Goal: Transaction & Acquisition: Purchase product/service

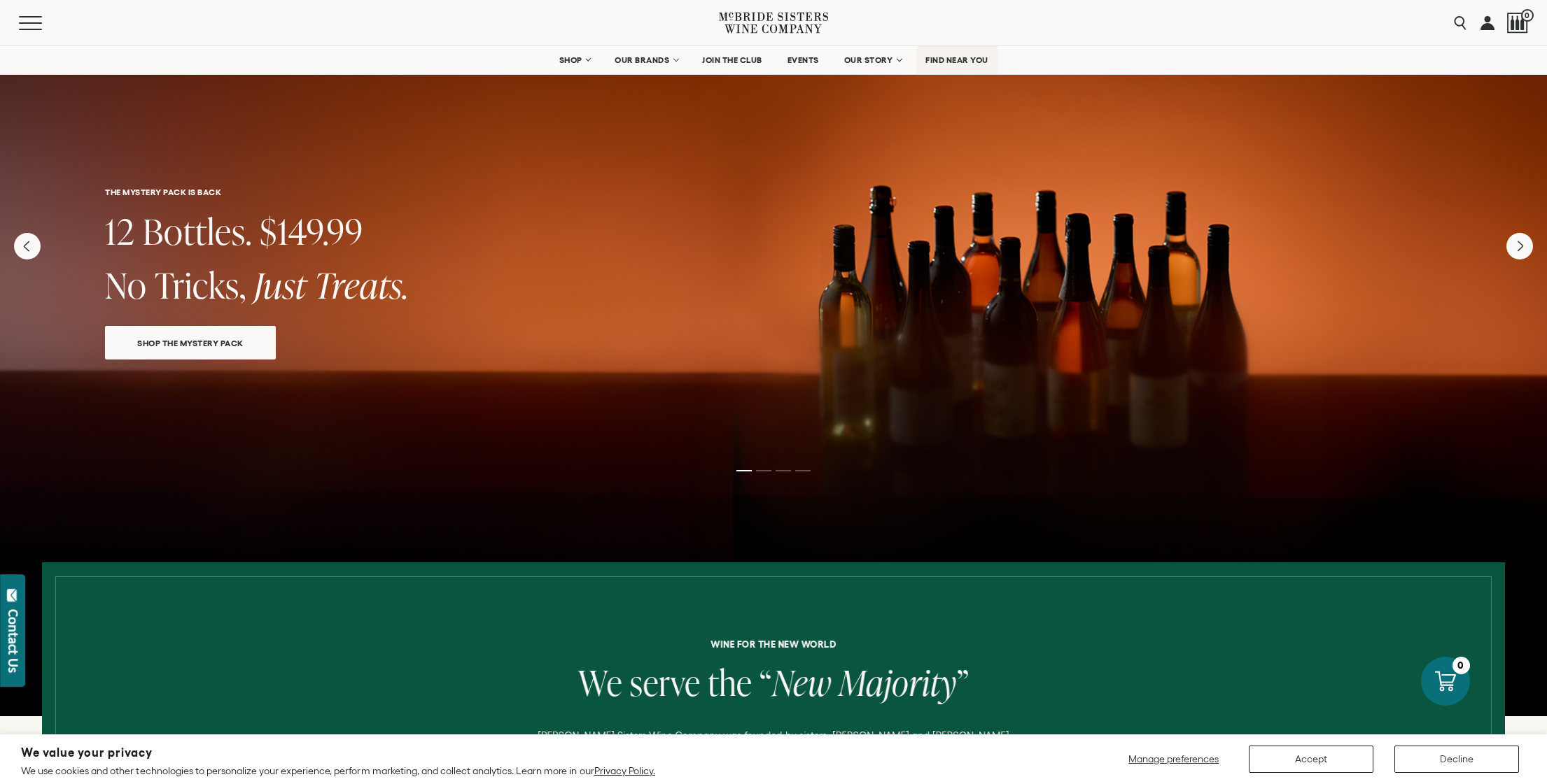
click at [955, 63] on span "FIND NEAR YOU" at bounding box center [957, 60] width 63 height 9
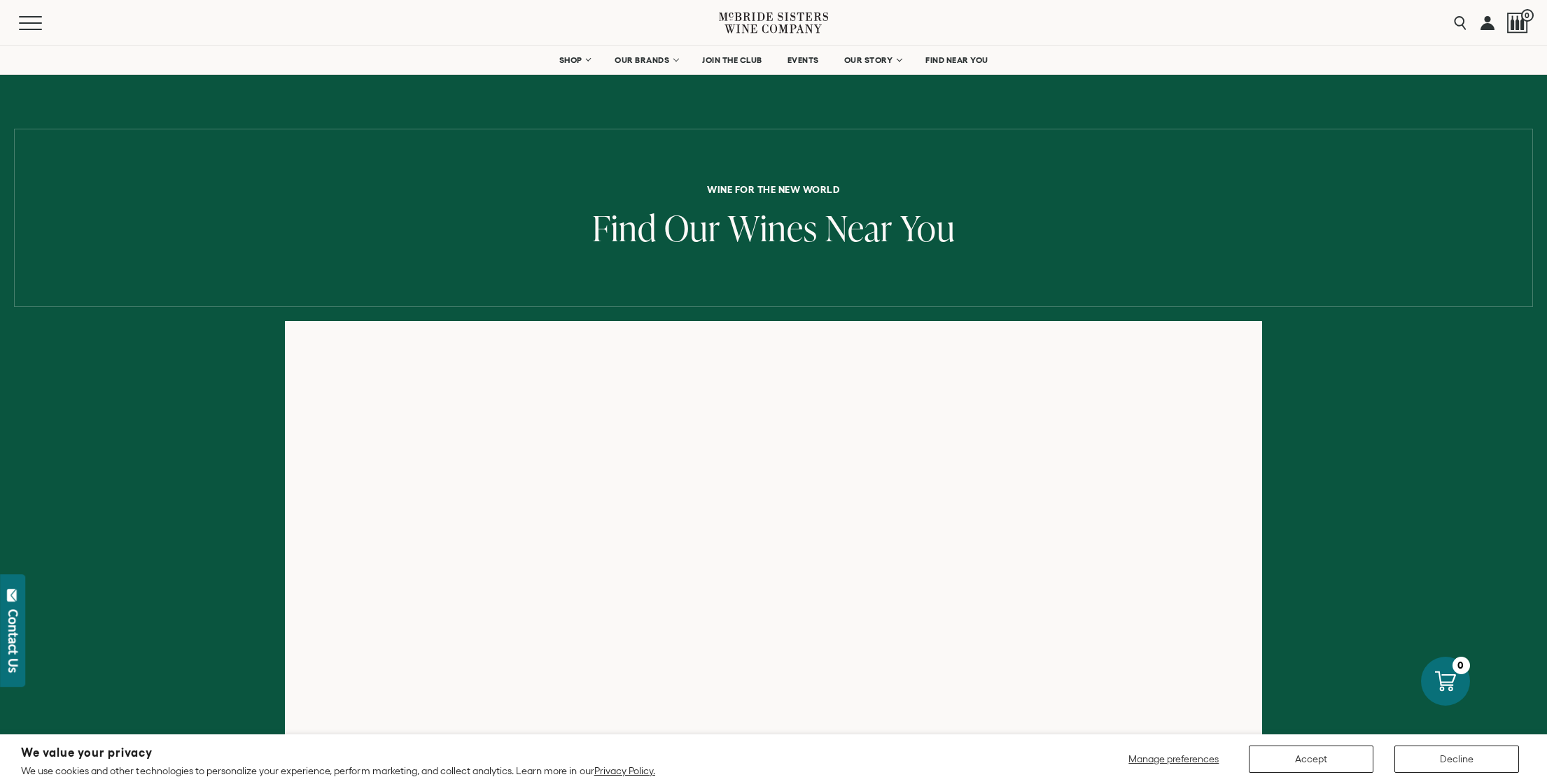
click at [730, 23] on icon at bounding box center [774, 22] width 110 height 40
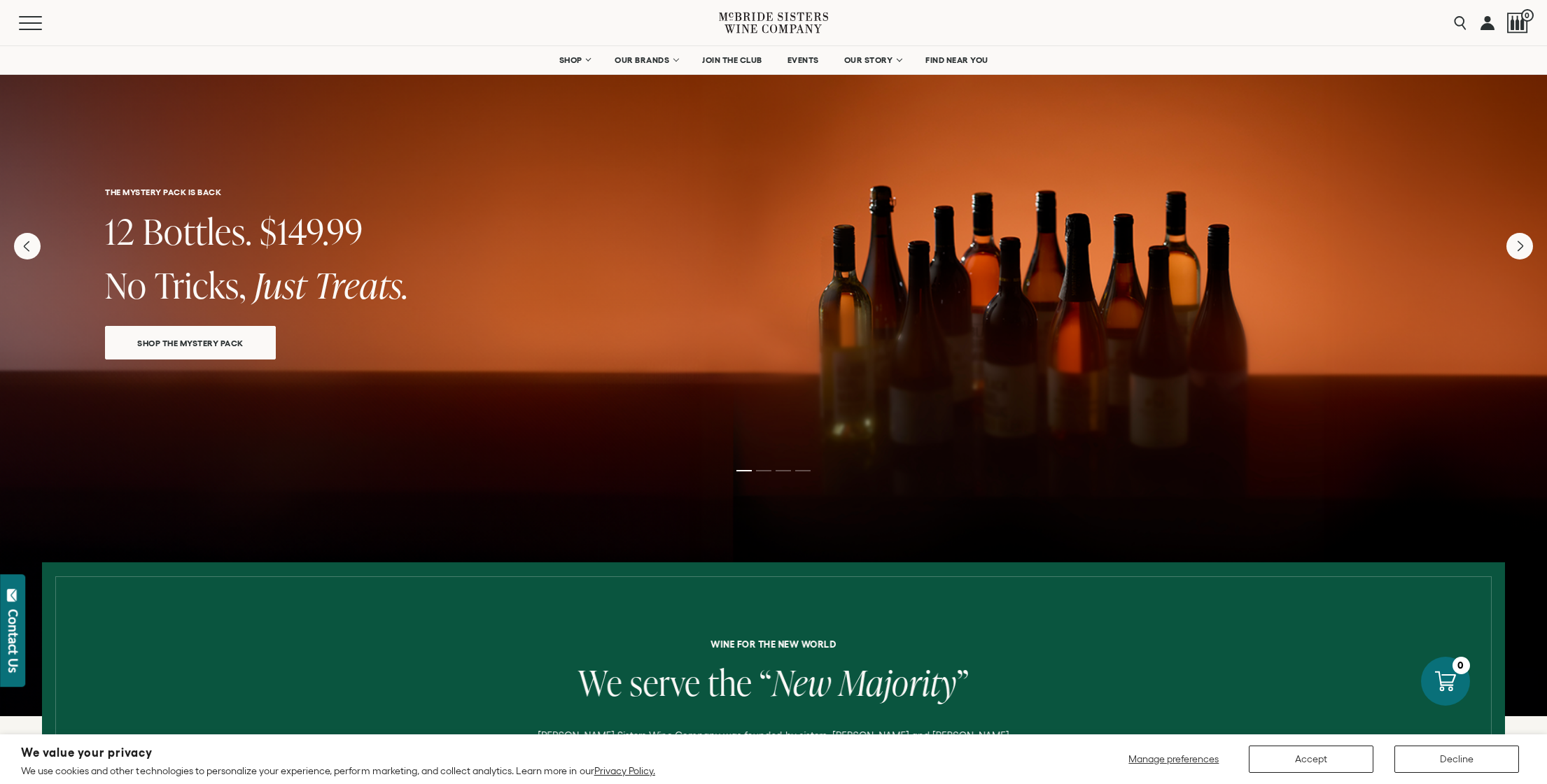
click at [182, 345] on span "SHOP THE MYSTERY PACK" at bounding box center [190, 343] width 155 height 16
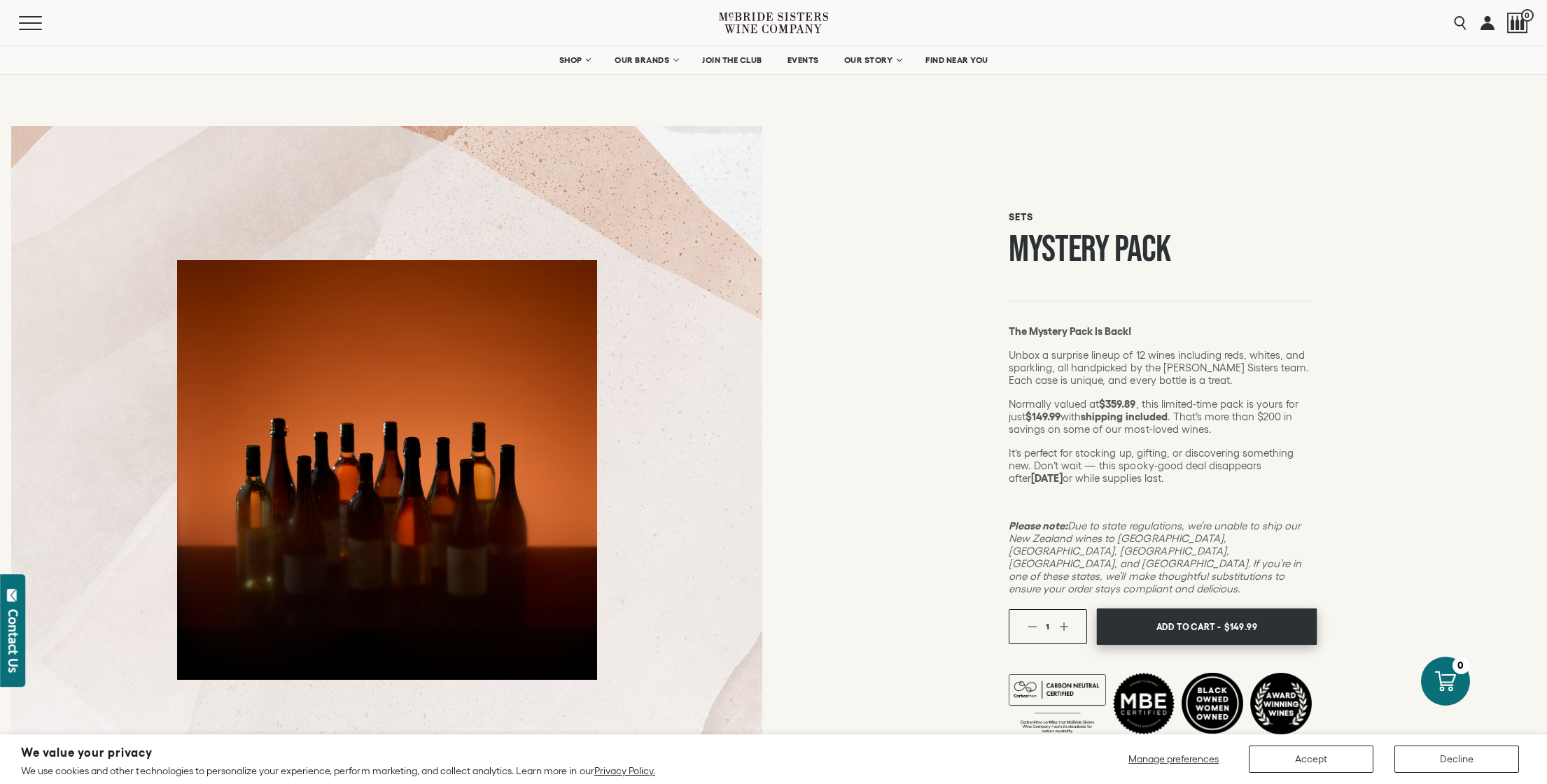
click at [1220, 623] on span "Add To Cart -" at bounding box center [1188, 627] width 64 height 21
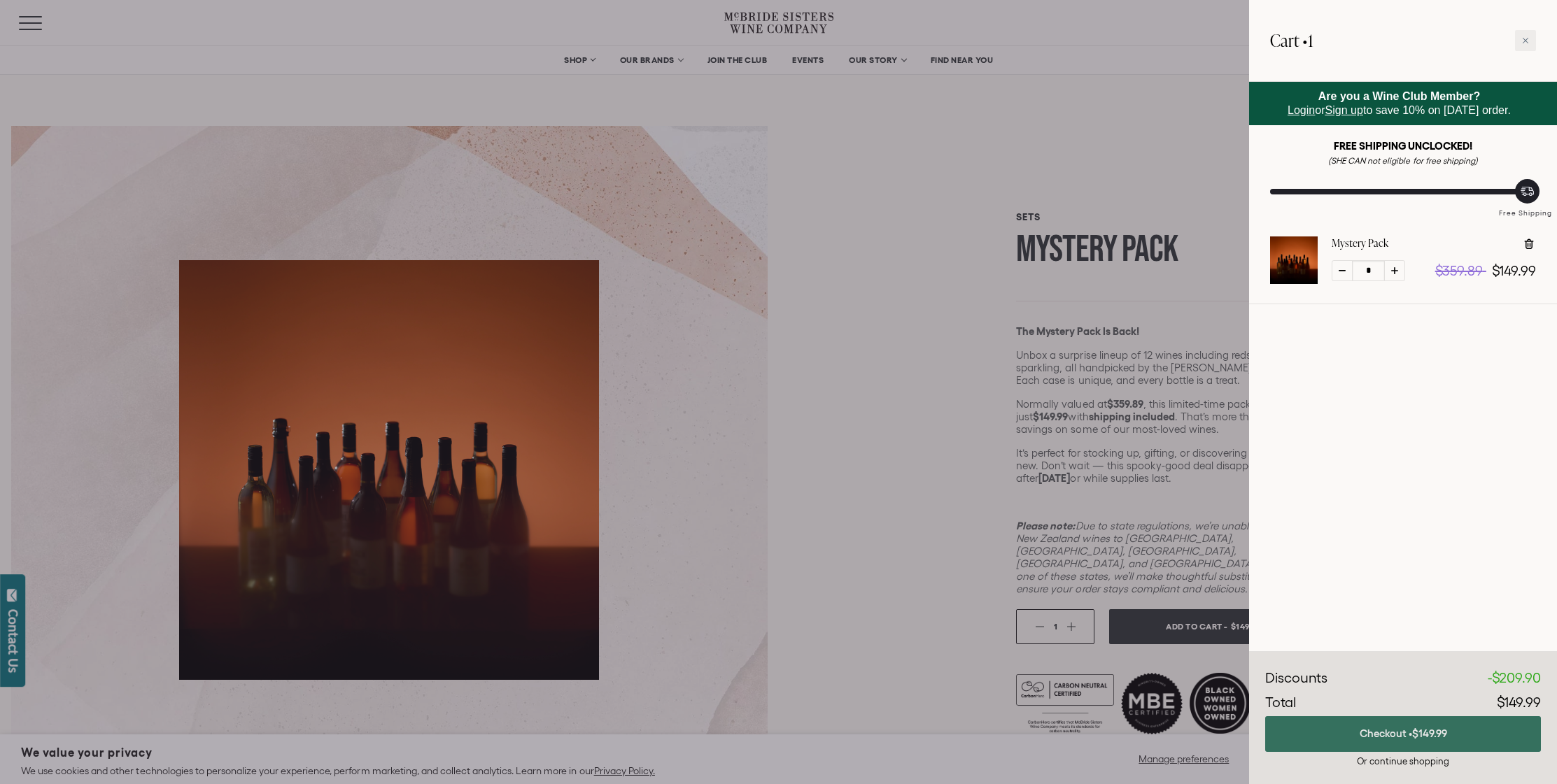
click at [1344, 731] on button "Checkout • $149.99" at bounding box center [1403, 734] width 276 height 36
